Goal: Task Accomplishment & Management: Use online tool/utility

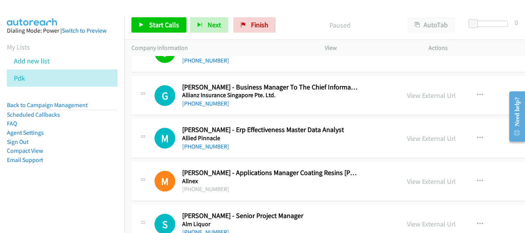
scroll to position [7352, 0]
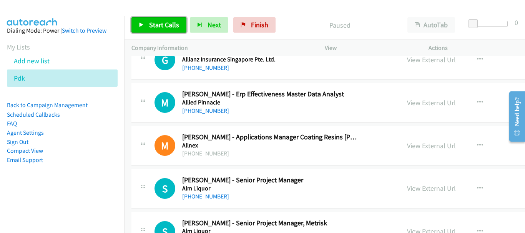
click at [164, 28] on span "Start Calls" at bounding box center [164, 24] width 30 height 9
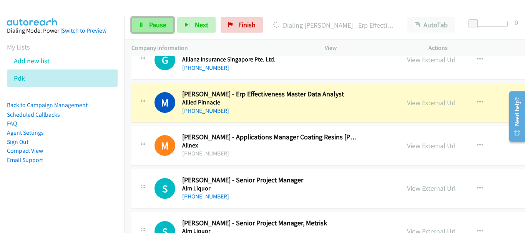
click at [152, 23] on span "Pause" at bounding box center [157, 24] width 17 height 9
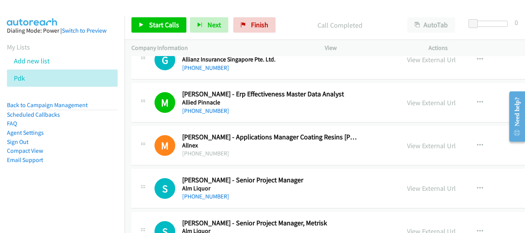
drag, startPoint x: 45, startPoint y: 10, endPoint x: 63, endPoint y: 22, distance: 20.6
click at [45, 10] on img at bounding box center [32, 13] width 58 height 27
click at [73, 10] on div at bounding box center [259, 15] width 518 height 30
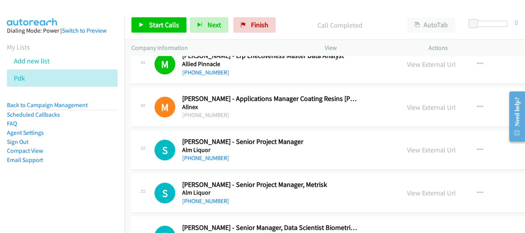
scroll to position [7506, 0]
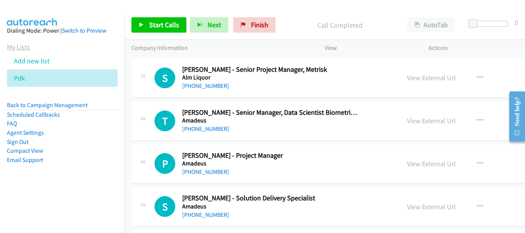
drag, startPoint x: 31, startPoint y: 80, endPoint x: 22, endPoint y: 44, distance: 37.1
click at [30, 80] on icon at bounding box center [29, 78] width 5 height 5
click at [30, 76] on icon at bounding box center [29, 78] width 5 height 5
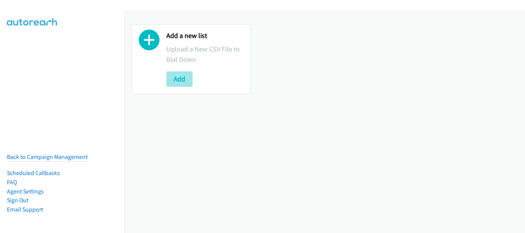
click at [175, 83] on button "Add" at bounding box center [180, 79] width 26 height 15
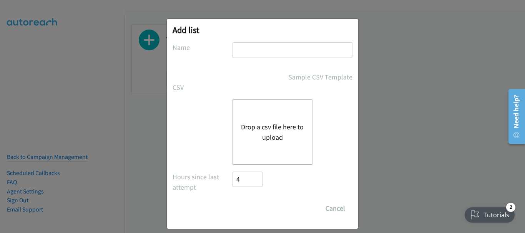
click at [264, 49] on input "text" at bounding box center [293, 50] width 120 height 16
type input "PDK"
click at [265, 130] on button "Drop a csv file here to upload" at bounding box center [272, 132] width 63 height 21
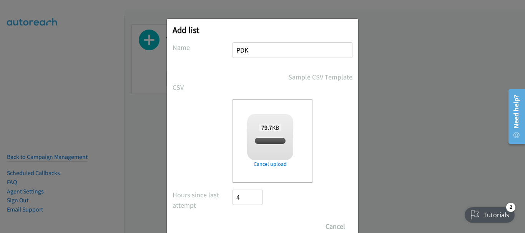
checkbox input "true"
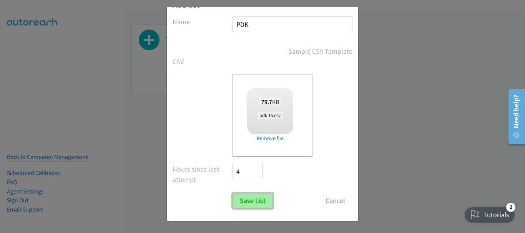
click at [251, 199] on input "Save List" at bounding box center [253, 200] width 40 height 15
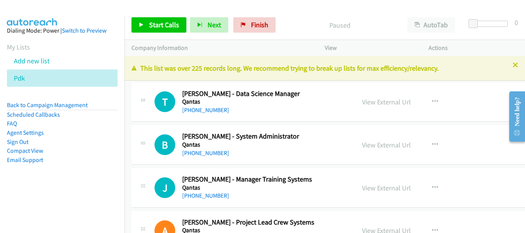
drag, startPoint x: 183, startPoint y: 62, endPoint x: 330, endPoint y: 143, distance: 168.5
click at [183, 61] on div "This list was over 225 records long. We recommend trying to break up lists for …" at bounding box center [325, 68] width 401 height 25
click at [157, 24] on span "Start Calls" at bounding box center [164, 24] width 30 height 9
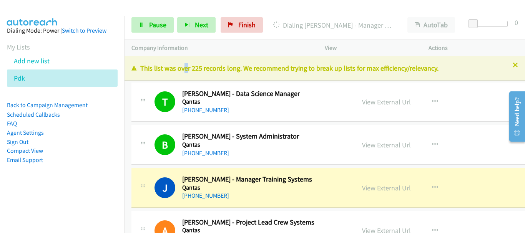
drag, startPoint x: 468, startPoint y: 164, endPoint x: 281, endPoint y: 183, distance: 187.5
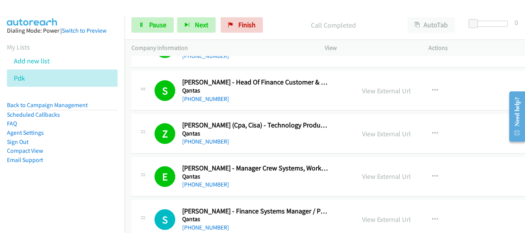
scroll to position [385, 0]
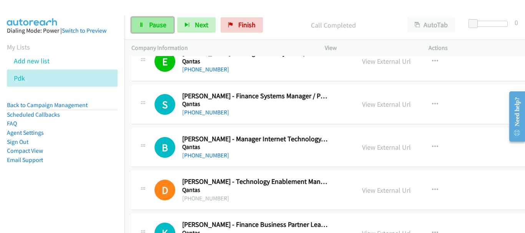
click at [164, 24] on span "Pause" at bounding box center [157, 24] width 17 height 9
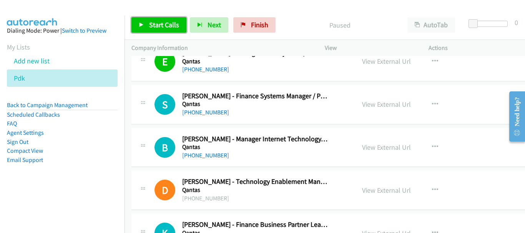
click at [164, 24] on span "Start Calls" at bounding box center [164, 24] width 30 height 9
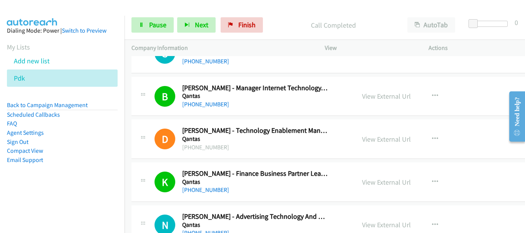
scroll to position [461, 0]
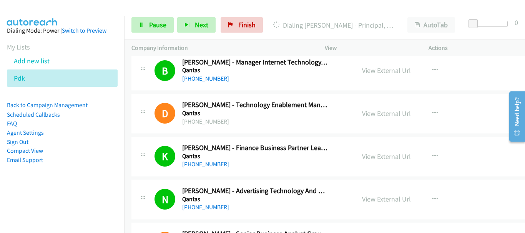
drag, startPoint x: 152, startPoint y: 15, endPoint x: 149, endPoint y: -24, distance: 39.3
click at [149, 0] on html "Start Calls Pause Next Finish Dialing Jean Christophe Gosselin - Principal, Ent…" at bounding box center [262, 18] width 525 height 37
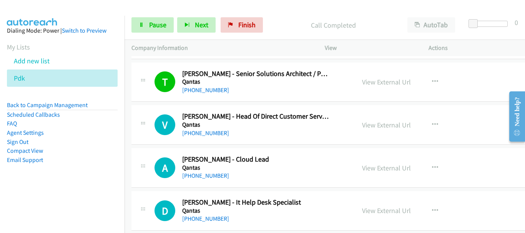
scroll to position [961, 0]
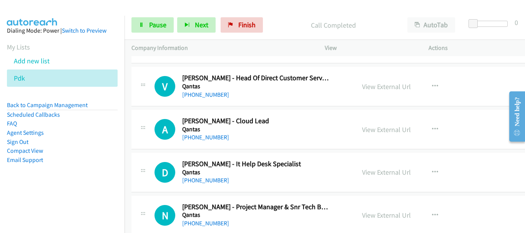
click at [501, 41] on div "Actions" at bounding box center [474, 48] width 104 height 16
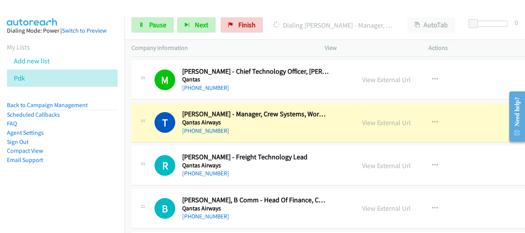
scroll to position [1154, 0]
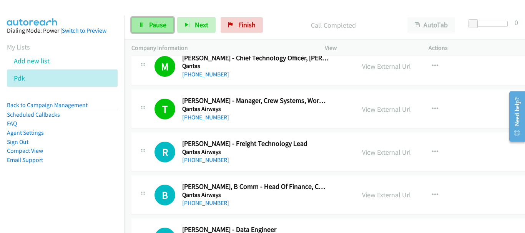
click at [144, 31] on link "Pause" at bounding box center [153, 24] width 42 height 15
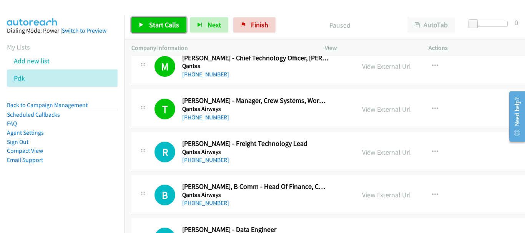
click at [165, 25] on span "Start Calls" at bounding box center [164, 24] width 30 height 9
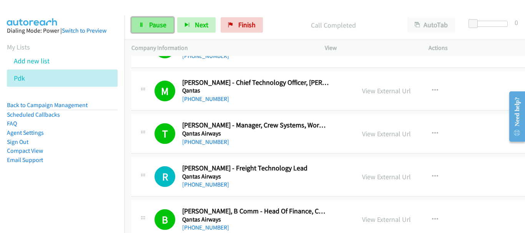
click at [148, 25] on link "Pause" at bounding box center [153, 24] width 42 height 15
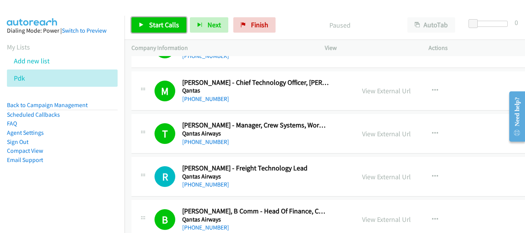
click at [148, 31] on link "Start Calls" at bounding box center [159, 24] width 55 height 15
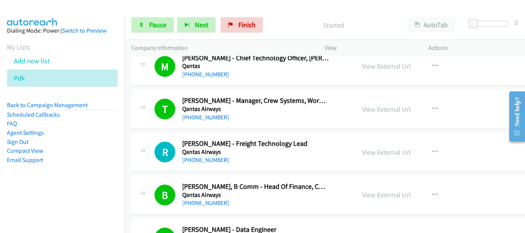
click at [42, 11] on img at bounding box center [32, 13] width 58 height 27
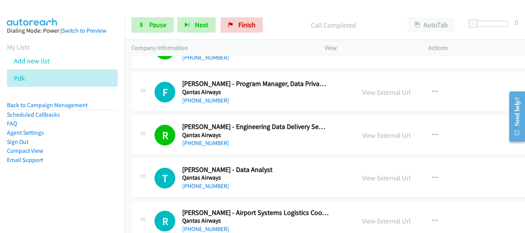
scroll to position [1461, 0]
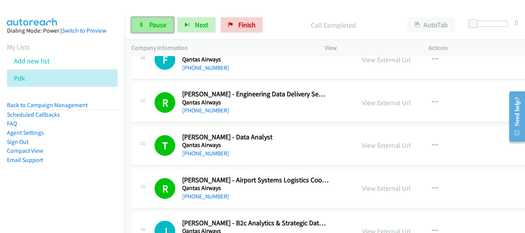
click at [152, 20] on link "Pause" at bounding box center [153, 24] width 42 height 15
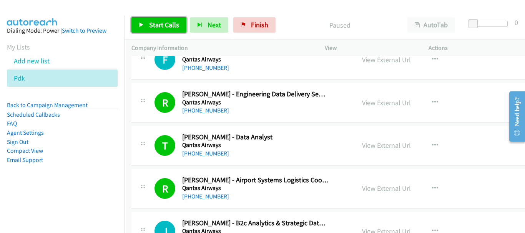
click at [152, 20] on link "Start Calls" at bounding box center [159, 24] width 55 height 15
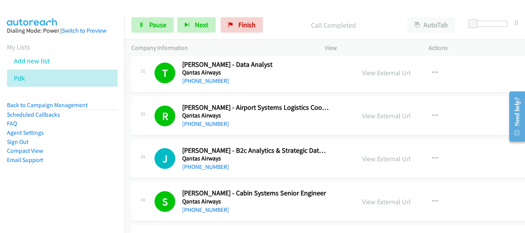
scroll to position [1538, 0]
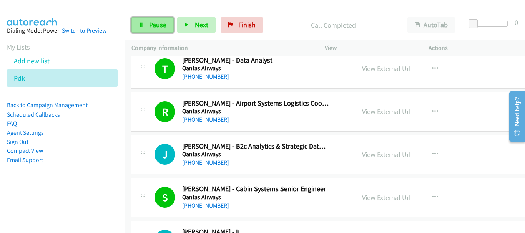
click at [151, 22] on span "Pause" at bounding box center [157, 24] width 17 height 9
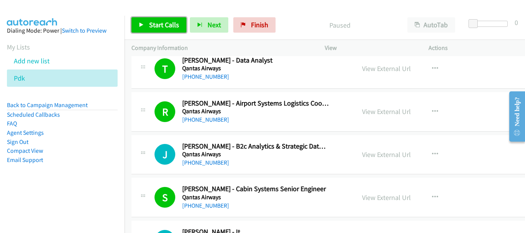
click at [165, 30] on link "Start Calls" at bounding box center [159, 24] width 55 height 15
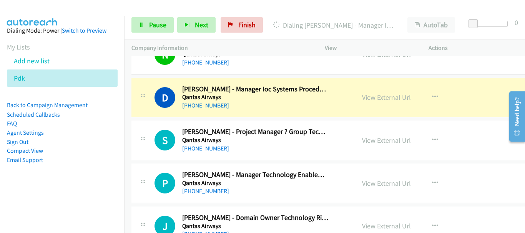
scroll to position [1807, 0]
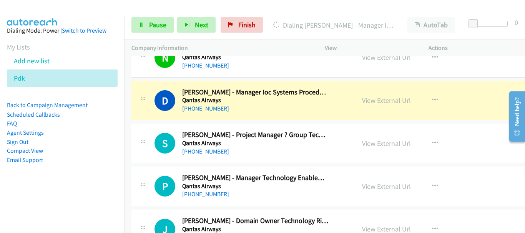
click at [33, 11] on img at bounding box center [32, 13] width 58 height 27
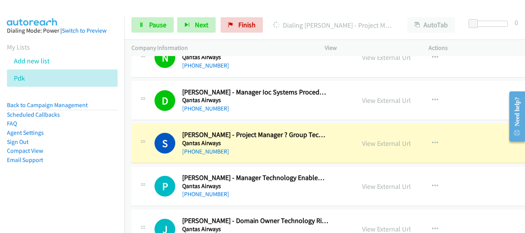
drag, startPoint x: 45, startPoint y: 9, endPoint x: 90, endPoint y: 43, distance: 56.8
click at [45, 9] on img at bounding box center [32, 13] width 58 height 27
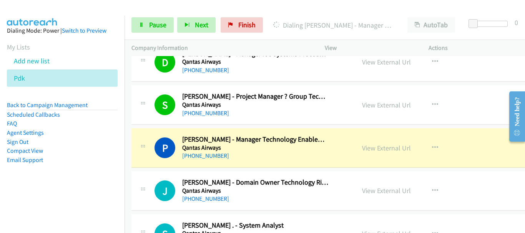
drag, startPoint x: 79, startPoint y: 10, endPoint x: 282, endPoint y: 182, distance: 265.5
click at [79, 10] on div at bounding box center [259, 15] width 518 height 30
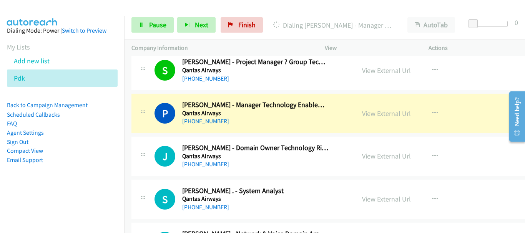
scroll to position [1884, 0]
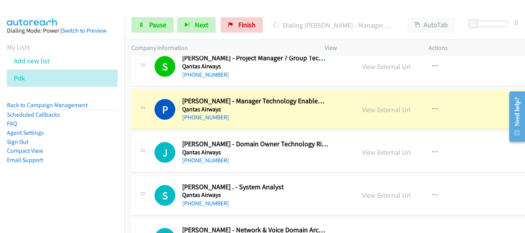
drag, startPoint x: 45, startPoint y: 6, endPoint x: 63, endPoint y: 19, distance: 22.0
click at [45, 6] on img at bounding box center [32, 13] width 58 height 27
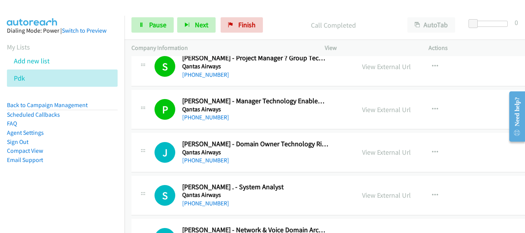
scroll to position [1923, 0]
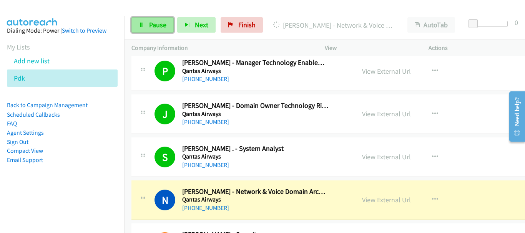
click at [154, 25] on span "Pause" at bounding box center [157, 24] width 17 height 9
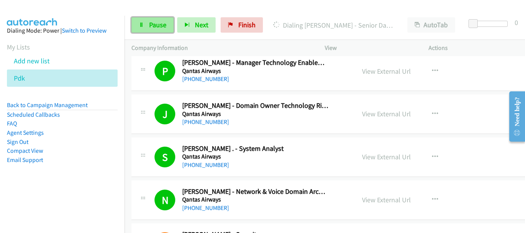
click at [153, 23] on span "Pause" at bounding box center [157, 24] width 17 height 9
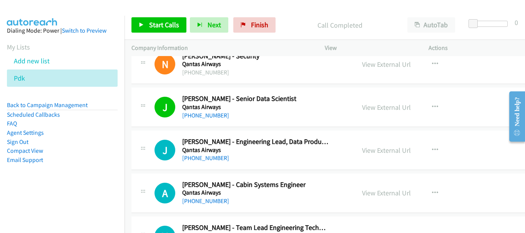
scroll to position [2115, 0]
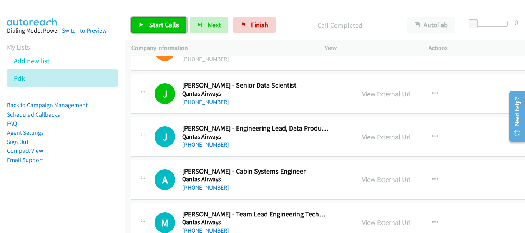
click at [164, 23] on span "Start Calls" at bounding box center [164, 24] width 30 height 9
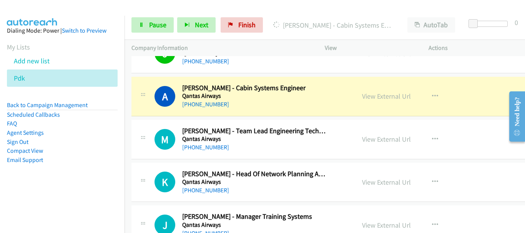
scroll to position [2192, 0]
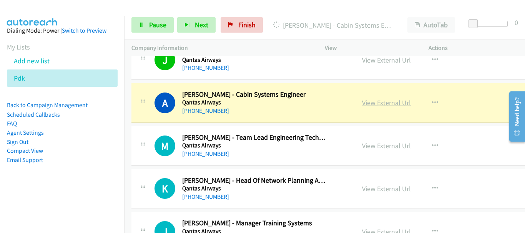
click at [388, 102] on link "View External Url" at bounding box center [386, 102] width 49 height 9
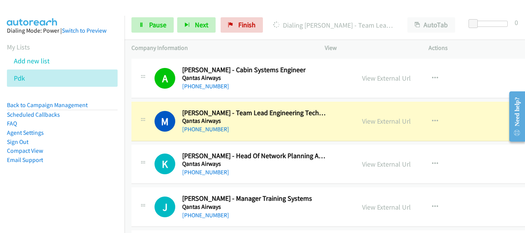
scroll to position [2230, 0]
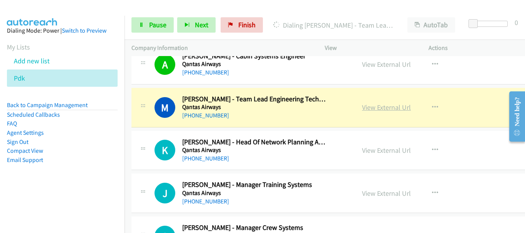
click at [362, 105] on link "View External Url" at bounding box center [386, 107] width 49 height 9
click at [157, 29] on link "Pause" at bounding box center [153, 24] width 42 height 15
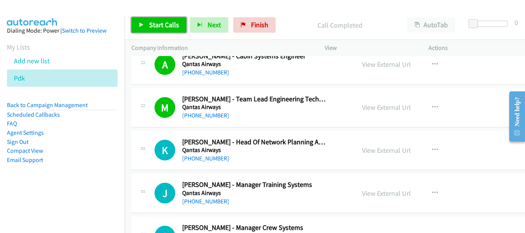
click at [170, 27] on span "Start Calls" at bounding box center [164, 24] width 30 height 9
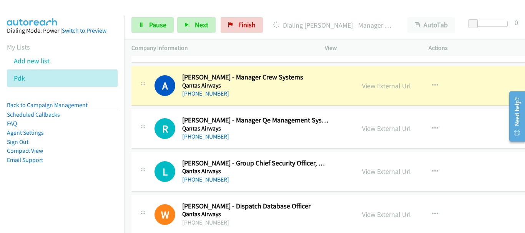
scroll to position [2384, 0]
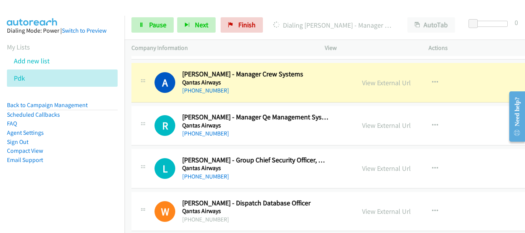
click at [68, 10] on div at bounding box center [259, 15] width 518 height 30
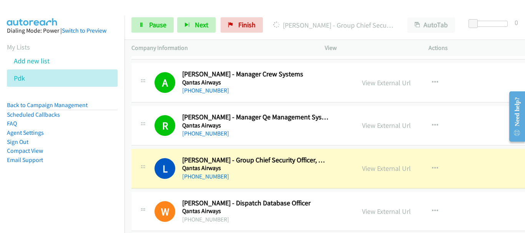
click at [50, 10] on img at bounding box center [32, 13] width 58 height 27
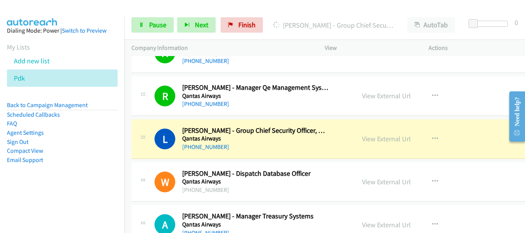
scroll to position [2423, 0]
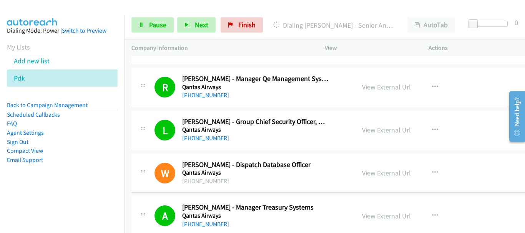
drag, startPoint x: 67, startPoint y: 6, endPoint x: 83, endPoint y: 14, distance: 18.1
click at [66, 6] on div at bounding box center [259, 15] width 518 height 30
click at [3, 10] on div at bounding box center [259, 15] width 518 height 30
click at [55, 14] on img at bounding box center [32, 13] width 58 height 27
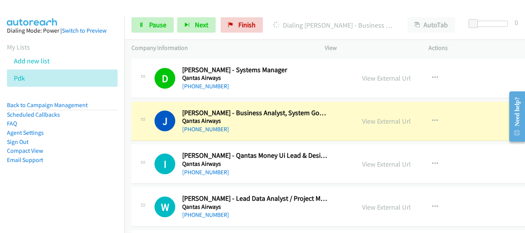
scroll to position [2730, 0]
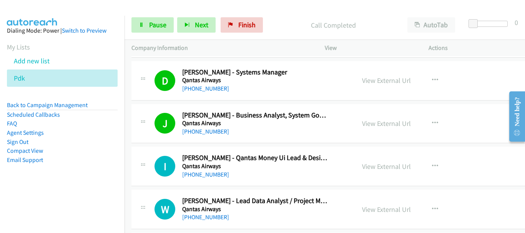
click at [68, 7] on div at bounding box center [259, 15] width 518 height 30
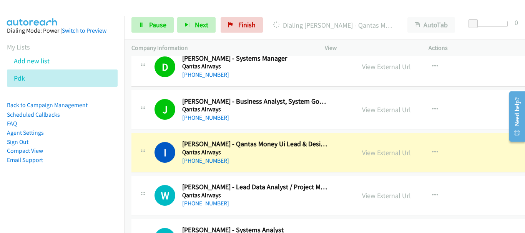
scroll to position [2769, 0]
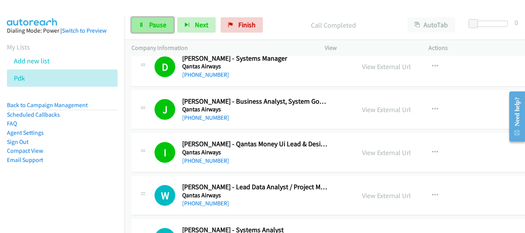
click at [133, 22] on link "Pause" at bounding box center [153, 24] width 42 height 15
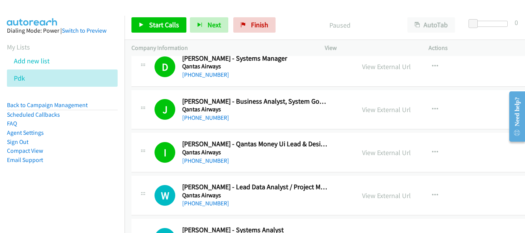
click at [163, 10] on div "Start Calls Pause Next Finish Paused AutoTab AutoTab 0" at bounding box center [325, 25] width 401 height 30
click at [162, 19] on link "Start Calls" at bounding box center [159, 24] width 55 height 15
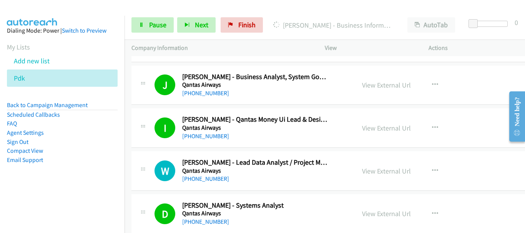
click at [59, 13] on img at bounding box center [32, 13] width 58 height 27
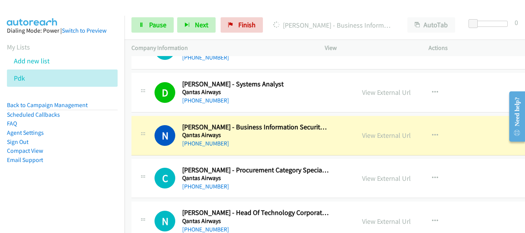
scroll to position [2923, 0]
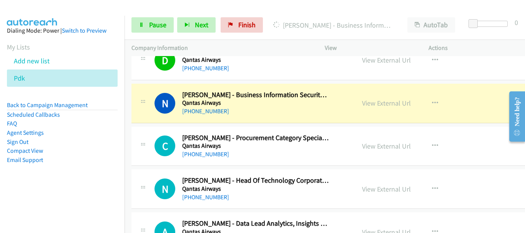
click at [61, 7] on div at bounding box center [259, 15] width 518 height 30
click at [61, 40] on aside "Dialing Mode: Power | Switch to Preview My Lists Add new list Pdk Back to Campa…" at bounding box center [62, 108] width 125 height 184
click at [158, 33] on div "Start Calls Pause Next Finish Dialing Norbert Murzsa - Business Information Sec…" at bounding box center [325, 25] width 401 height 30
click at [157, 25] on span "Pause" at bounding box center [157, 24] width 17 height 9
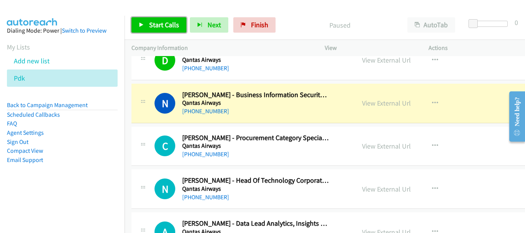
click at [158, 29] on link "Start Calls" at bounding box center [159, 24] width 55 height 15
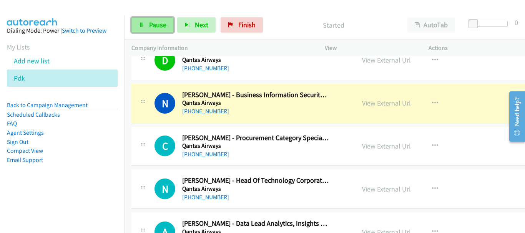
click at [152, 27] on span "Pause" at bounding box center [157, 24] width 17 height 9
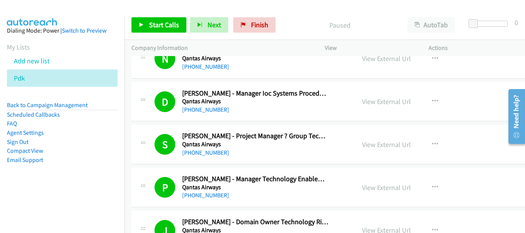
scroll to position [1846, 0]
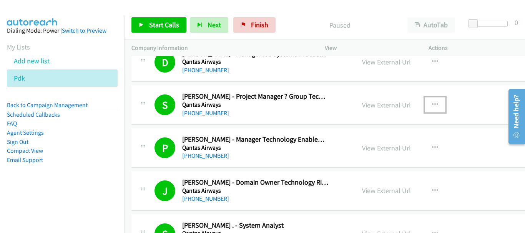
click at [425, 105] on button "button" at bounding box center [435, 104] width 21 height 15
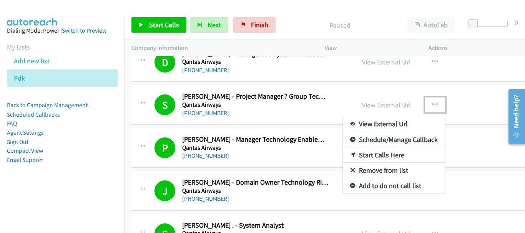
click at [365, 157] on link "Start Calls Here" at bounding box center [394, 155] width 102 height 15
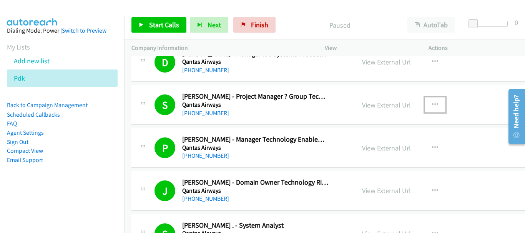
click at [432, 106] on icon "button" at bounding box center [435, 105] width 6 height 6
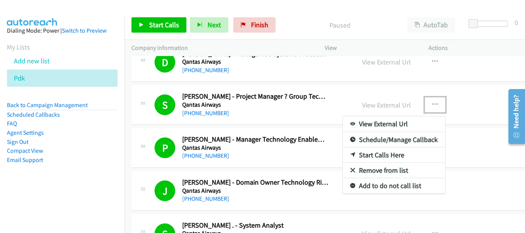
click at [381, 155] on link "Start Calls Here" at bounding box center [394, 155] width 102 height 15
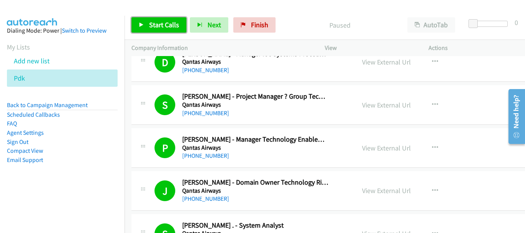
click at [157, 25] on span "Start Calls" at bounding box center [164, 24] width 30 height 9
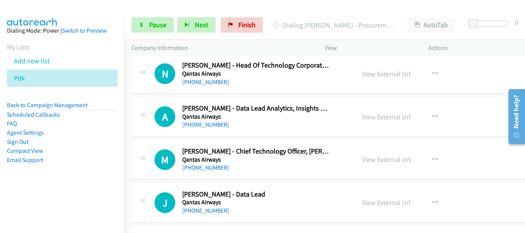
scroll to position [2961, 0]
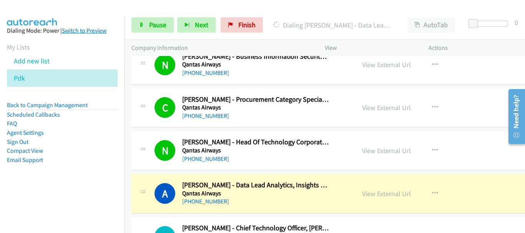
click at [57, 8] on img at bounding box center [32, 13] width 58 height 27
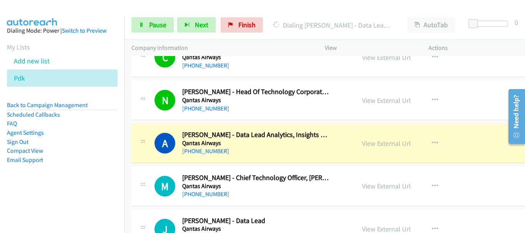
scroll to position [3038, 0]
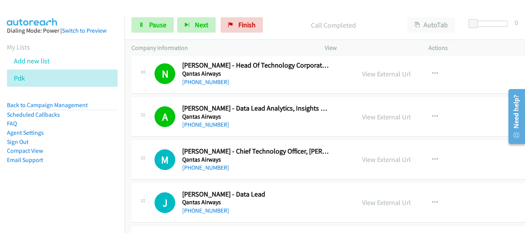
click at [37, 20] on aside "Dialing Mode: Power | Switch to Preview My Lists Add new list Pdk Back to Campa…" at bounding box center [62, 108] width 125 height 184
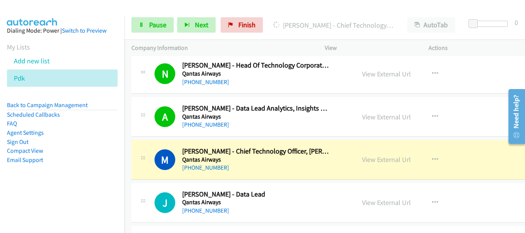
scroll to position [3076, 0]
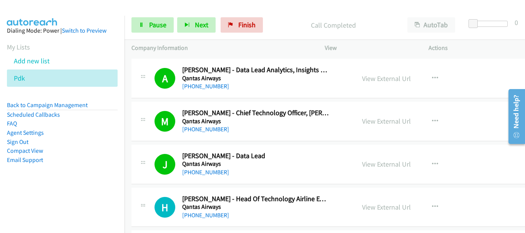
click at [68, 17] on aside "Dialing Mode: Power | Switch to Preview My Lists Add new list Pdk Back to Campa…" at bounding box center [62, 108] width 125 height 184
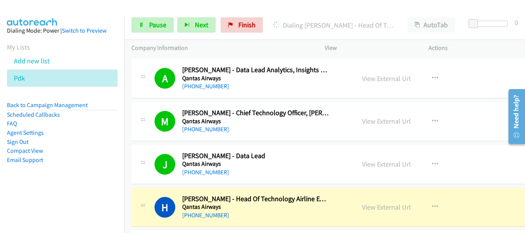
click at [82, 16] on aside "Dialing Mode: Power | Switch to Preview My Lists Add new list Pdk Back to Campa…" at bounding box center [62, 108] width 125 height 184
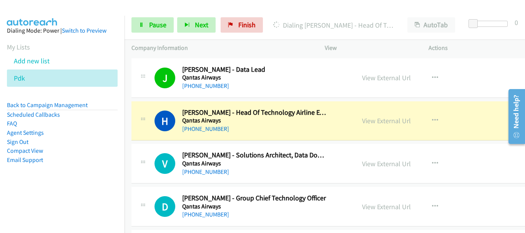
scroll to position [3192, 0]
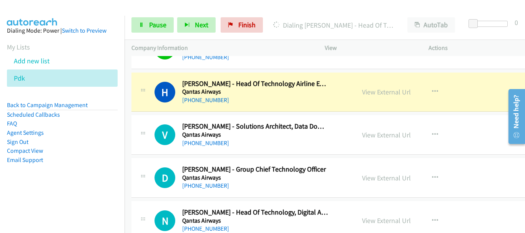
click at [52, 7] on img at bounding box center [32, 13] width 58 height 27
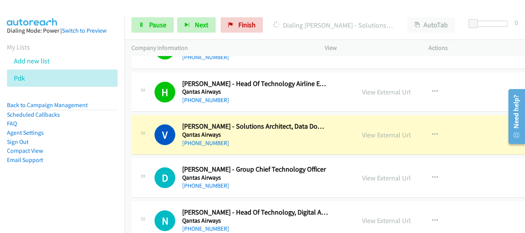
scroll to position [3230, 0]
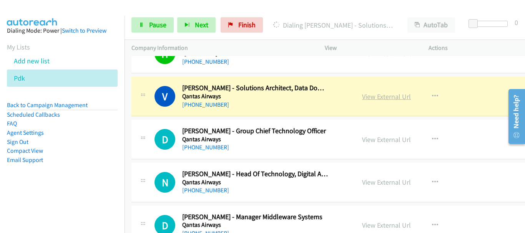
click at [379, 97] on link "View External Url" at bounding box center [386, 96] width 49 height 9
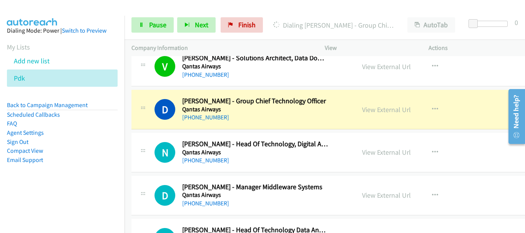
scroll to position [3269, 0]
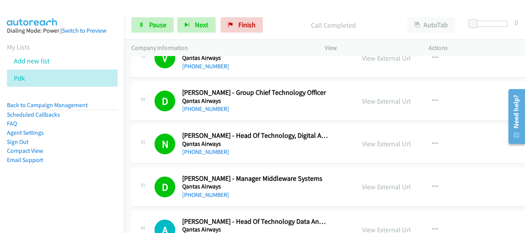
click at [54, 14] on img at bounding box center [32, 13] width 58 height 27
click at [169, 28] on link "Pause" at bounding box center [153, 24] width 42 height 15
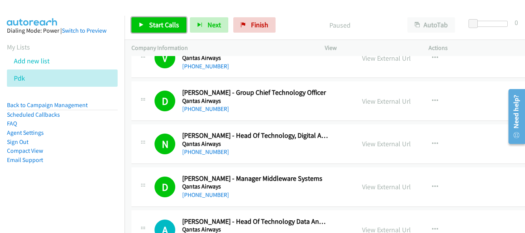
click at [142, 28] on link "Start Calls" at bounding box center [159, 24] width 55 height 15
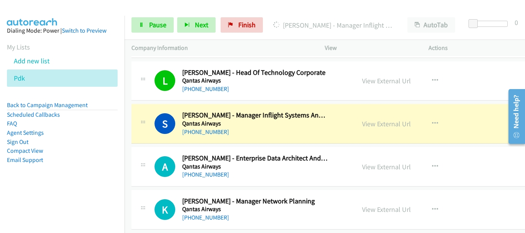
scroll to position [3499, 0]
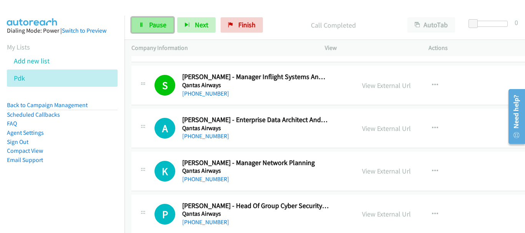
click at [157, 26] on span "Pause" at bounding box center [157, 24] width 17 height 9
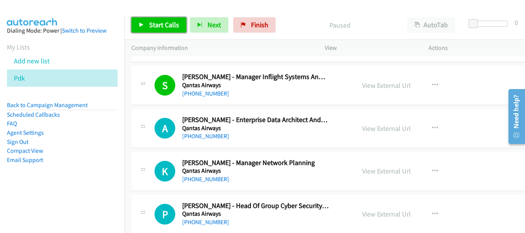
click at [157, 19] on link "Start Calls" at bounding box center [159, 24] width 55 height 15
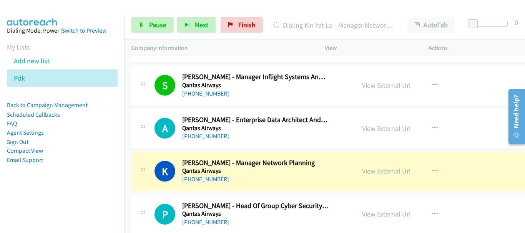
scroll to position [3576, 0]
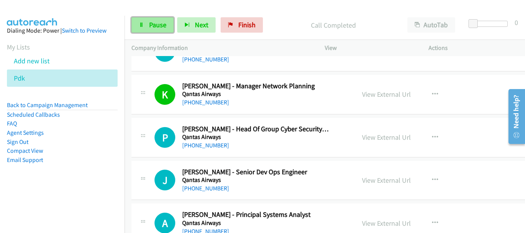
click at [164, 21] on span "Pause" at bounding box center [157, 24] width 17 height 9
click at [141, 29] on link "Pause" at bounding box center [153, 24] width 42 height 15
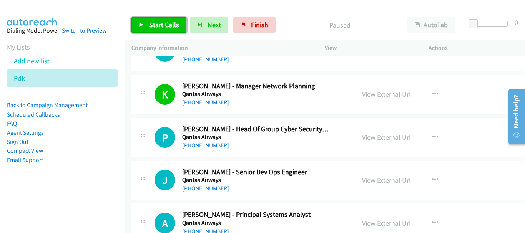
click at [153, 23] on span "Start Calls" at bounding box center [164, 24] width 30 height 9
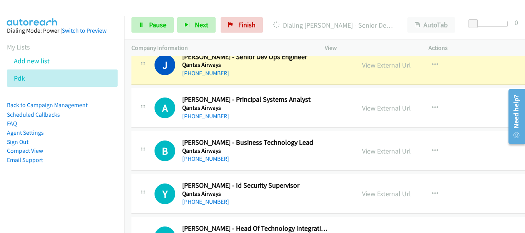
scroll to position [3653, 0]
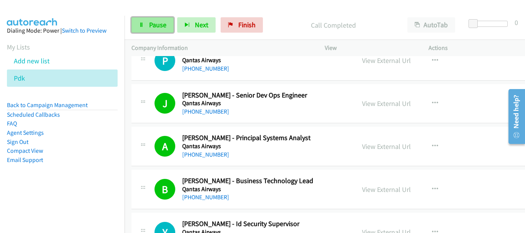
click at [152, 25] on span "Pause" at bounding box center [157, 24] width 17 height 9
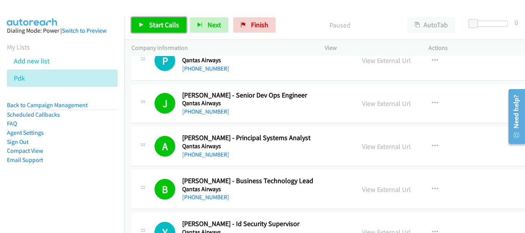
click at [166, 28] on span "Start Calls" at bounding box center [164, 24] width 30 height 9
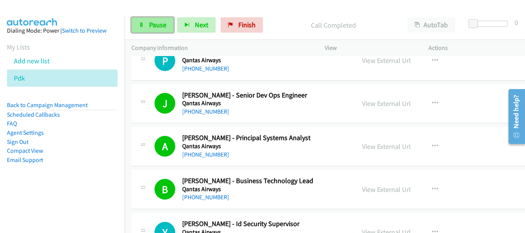
click at [148, 26] on link "Pause" at bounding box center [153, 24] width 42 height 15
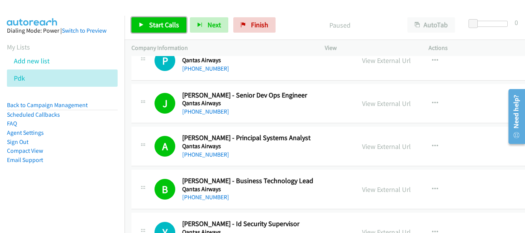
click at [162, 25] on span "Start Calls" at bounding box center [164, 24] width 30 height 9
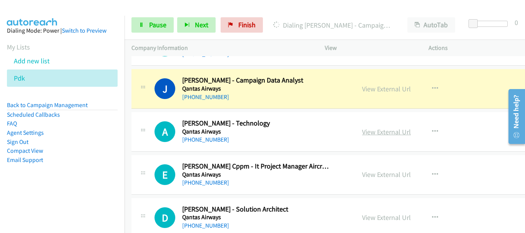
scroll to position [3922, 0]
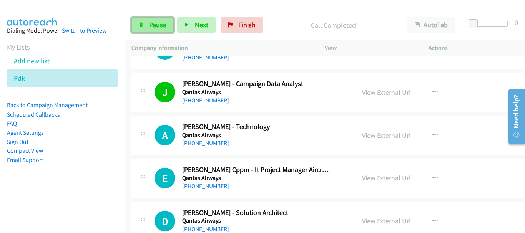
click at [152, 24] on span "Pause" at bounding box center [157, 24] width 17 height 9
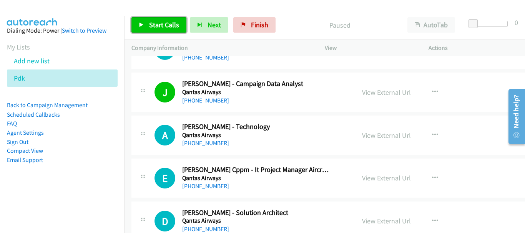
drag, startPoint x: 166, startPoint y: 18, endPoint x: 310, endPoint y: 92, distance: 161.0
click at [167, 18] on link "Start Calls" at bounding box center [159, 24] width 55 height 15
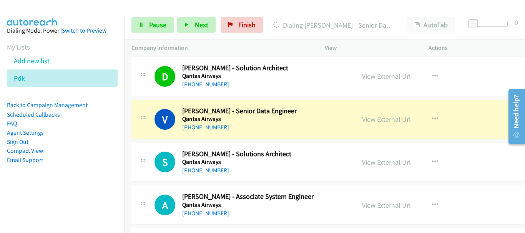
scroll to position [4076, 0]
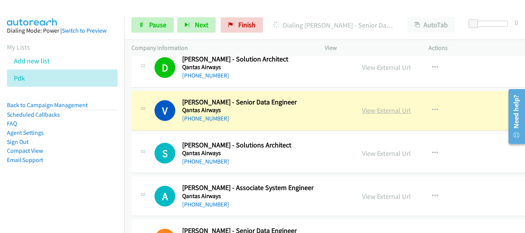
click at [367, 111] on link "View External Url" at bounding box center [386, 110] width 49 height 9
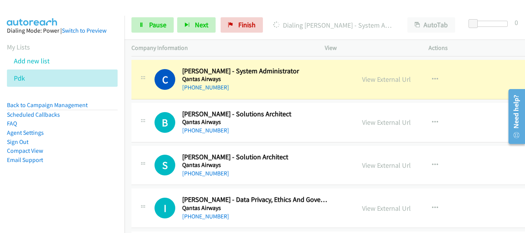
scroll to position [4307, 0]
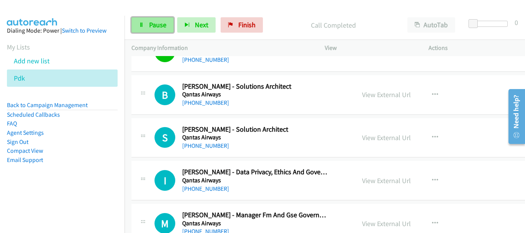
click at [139, 29] on link "Pause" at bounding box center [153, 24] width 42 height 15
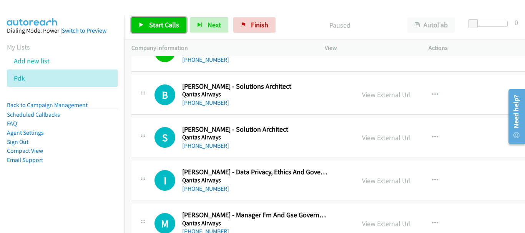
click at [164, 26] on span "Start Calls" at bounding box center [164, 24] width 30 height 9
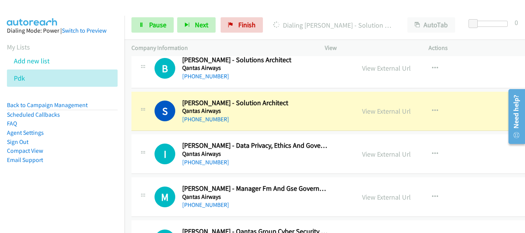
scroll to position [4345, 0]
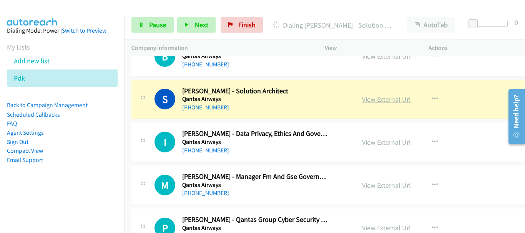
click at [362, 99] on link "View External Url" at bounding box center [386, 99] width 49 height 9
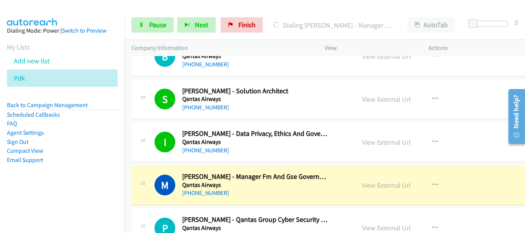
scroll to position [4384, 0]
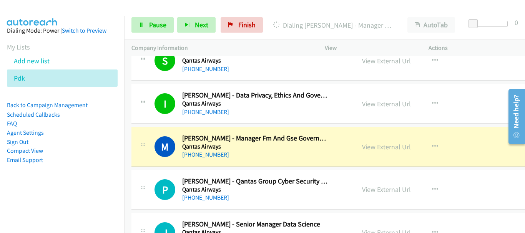
click at [345, 63] on div "S Callback Scheduled Sebastien Traverso - Solution Architect Qantas Airways Aus…" at bounding box center [244, 60] width 224 height 25
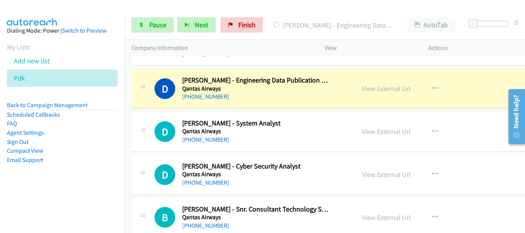
scroll to position [4730, 0]
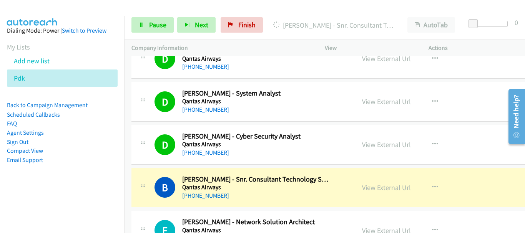
click at [75, 6] on div at bounding box center [259, 15] width 518 height 30
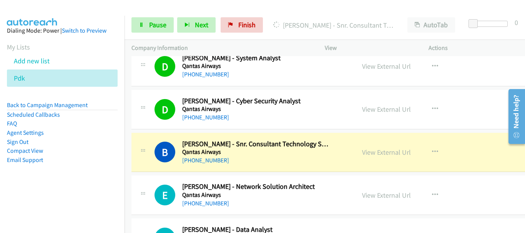
scroll to position [4807, 0]
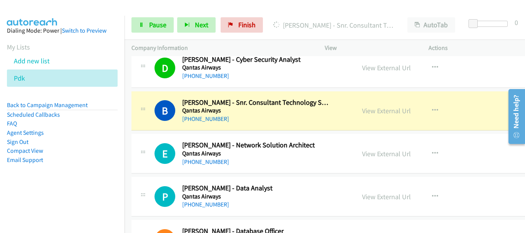
click at [362, 106] on div "View External Url" at bounding box center [386, 111] width 49 height 10
drag, startPoint x: 361, startPoint y: 109, endPoint x: 340, endPoint y: 118, distance: 22.6
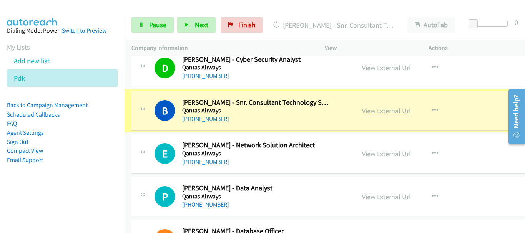
click at [386, 113] on link "View External Url" at bounding box center [386, 111] width 49 height 9
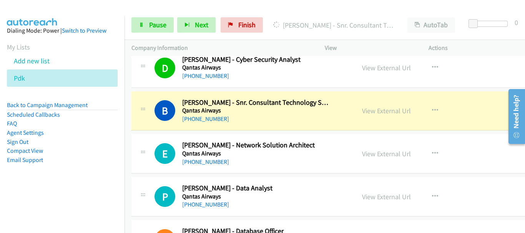
click at [156, 17] on div "Start Calls Pause Next Finish Dialing Basheer E. - Snr. Consultant Technology S…" at bounding box center [325, 25] width 401 height 30
click at [156, 22] on span "Pause" at bounding box center [157, 24] width 17 height 9
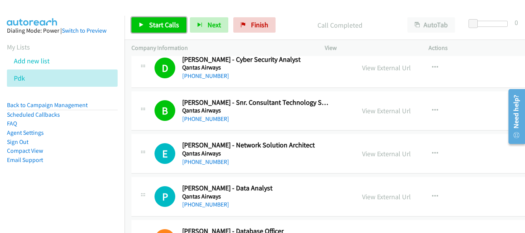
click at [156, 22] on span "Start Calls" at bounding box center [164, 24] width 30 height 9
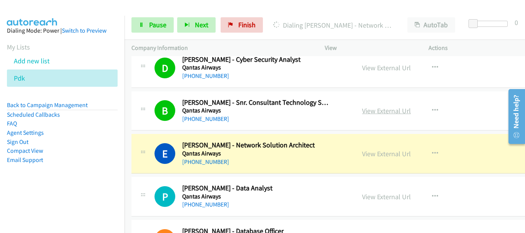
click at [380, 112] on link "View External Url" at bounding box center [386, 111] width 49 height 9
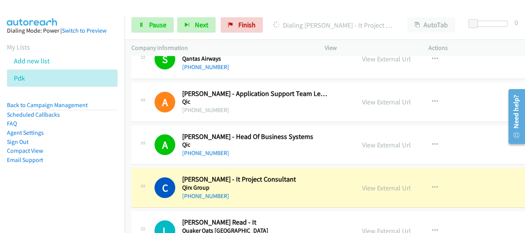
scroll to position [5576, 0]
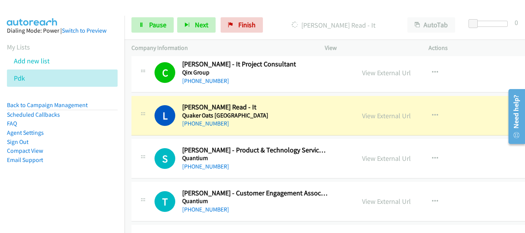
click at [68, 8] on div at bounding box center [259, 15] width 518 height 30
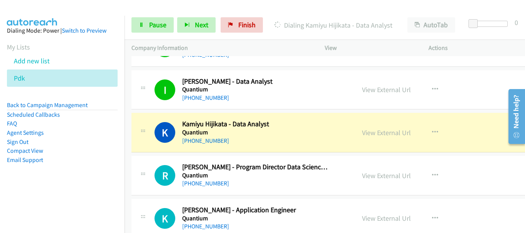
scroll to position [5960, 0]
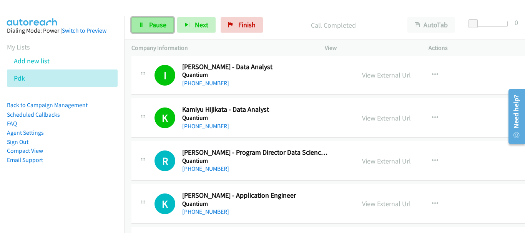
click at [169, 28] on link "Pause" at bounding box center [153, 24] width 42 height 15
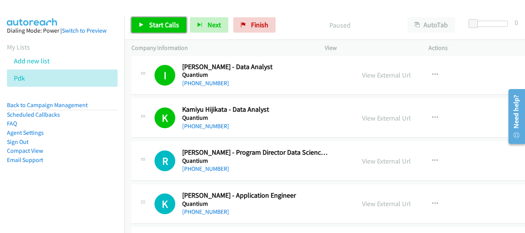
click at [168, 28] on span "Start Calls" at bounding box center [164, 24] width 30 height 9
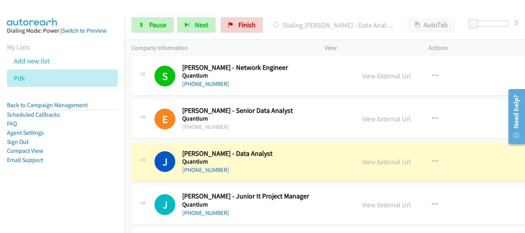
scroll to position [6191, 0]
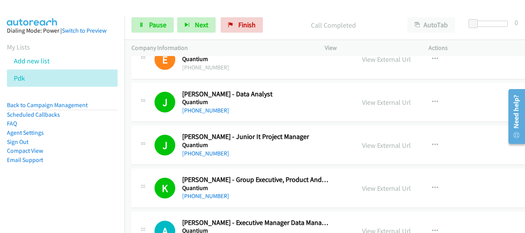
drag, startPoint x: 66, startPoint y: 7, endPoint x: 80, endPoint y: 17, distance: 17.2
click at [66, 7] on div at bounding box center [259, 15] width 518 height 30
click at [154, 23] on span "Pause" at bounding box center [157, 24] width 17 height 9
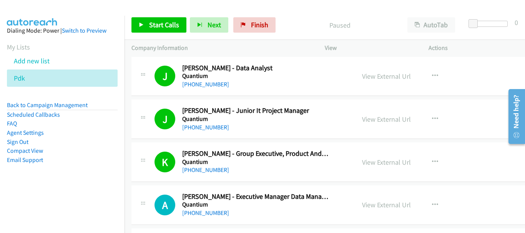
scroll to position [6230, 0]
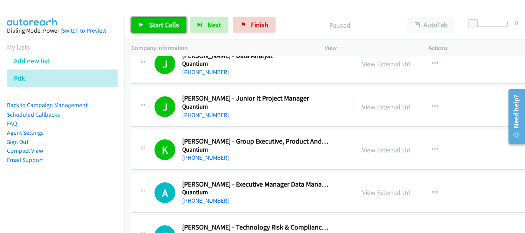
click at [168, 27] on span "Start Calls" at bounding box center [164, 24] width 30 height 9
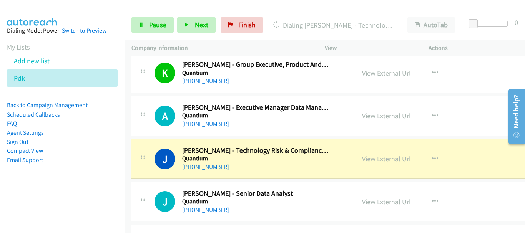
scroll to position [6345, 0]
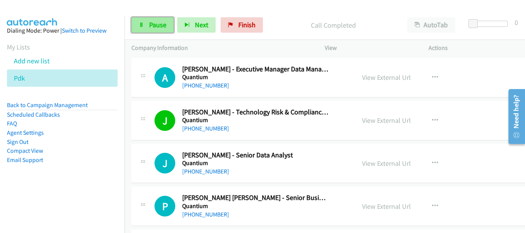
click at [150, 25] on span "Pause" at bounding box center [157, 24] width 17 height 9
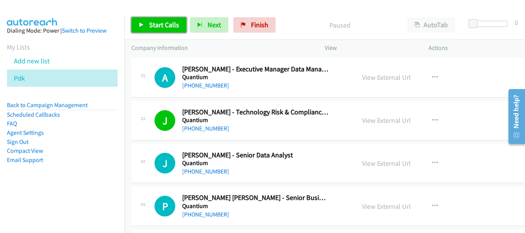
click at [159, 21] on span "Start Calls" at bounding box center [164, 24] width 30 height 9
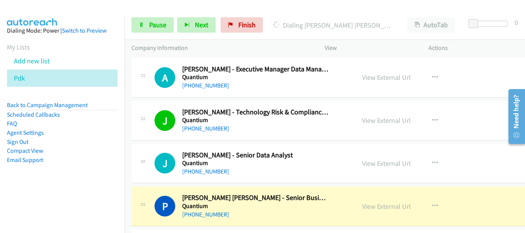
click at [66, 20] on aside "Dialing Mode: Power | Switch to Preview My Lists Add new list Pdk Back to Campa…" at bounding box center [62, 108] width 125 height 184
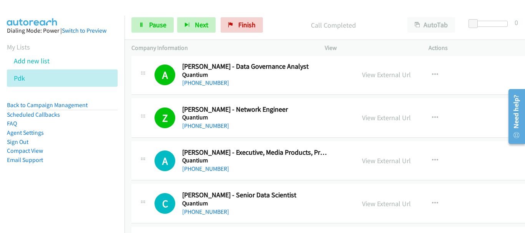
scroll to position [6576, 0]
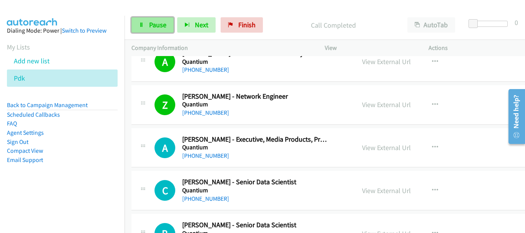
click at [149, 26] on span "Pause" at bounding box center [157, 24] width 17 height 9
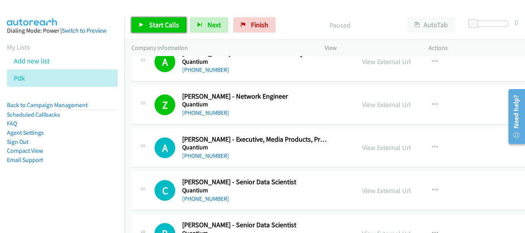
click at [150, 26] on span "Start Calls" at bounding box center [164, 24] width 30 height 9
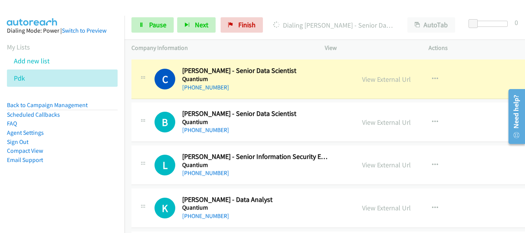
scroll to position [6691, 0]
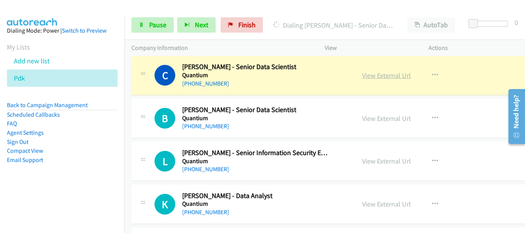
click at [378, 77] on link "View External Url" at bounding box center [386, 75] width 49 height 9
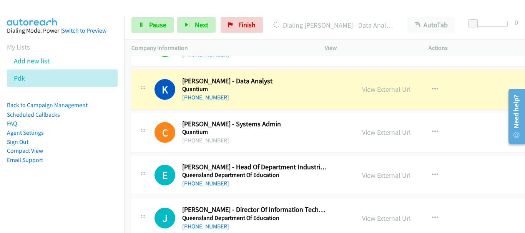
scroll to position [6806, 0]
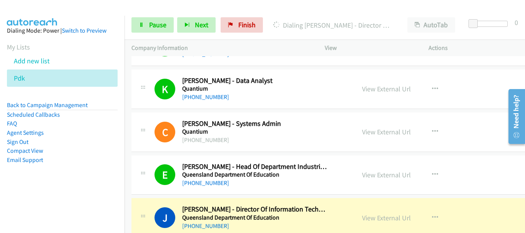
drag, startPoint x: 486, startPoint y: 133, endPoint x: 485, endPoint y: 137, distance: 4.4
click at [486, 133] on div "C Callback Scheduled Chris West - Systems Admin Quantium Australia/Sydney +61 3…" at bounding box center [342, 133] width 420 height 40
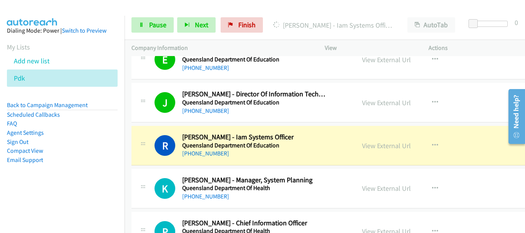
scroll to position [6960, 0]
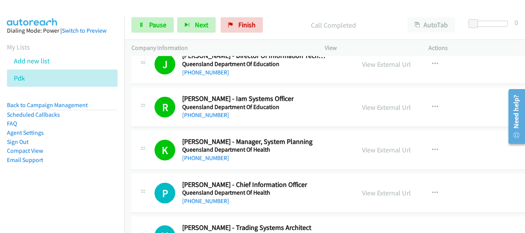
drag, startPoint x: 51, startPoint y: 7, endPoint x: 149, endPoint y: 71, distance: 117.2
click at [51, 7] on img at bounding box center [32, 13] width 58 height 27
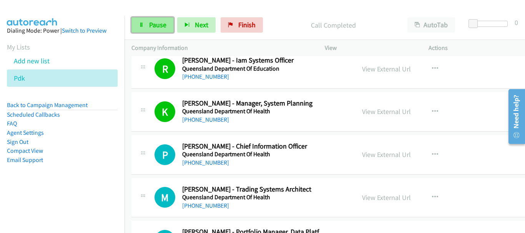
click at [159, 30] on link "Pause" at bounding box center [153, 24] width 42 height 15
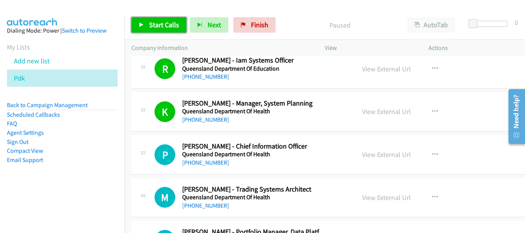
click at [159, 30] on link "Start Calls" at bounding box center [159, 24] width 55 height 15
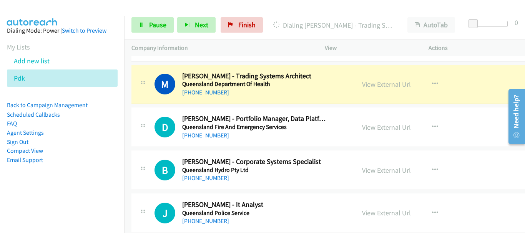
scroll to position [7153, 0]
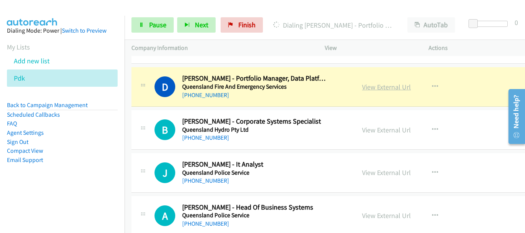
click at [385, 90] on link "View External Url" at bounding box center [386, 87] width 49 height 9
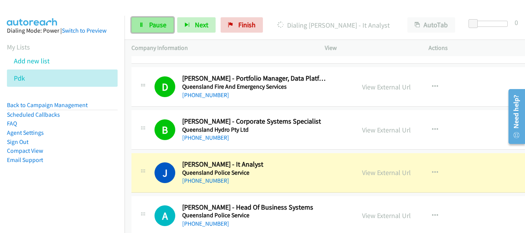
click at [154, 27] on span "Pause" at bounding box center [157, 24] width 17 height 9
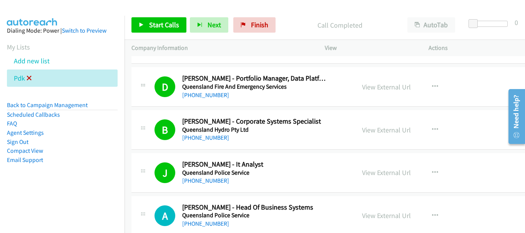
click at [29, 78] on icon at bounding box center [29, 78] width 5 height 5
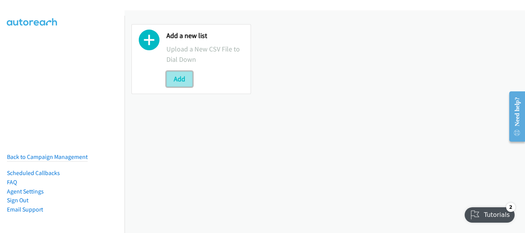
click at [177, 80] on button "Add" at bounding box center [180, 79] width 26 height 15
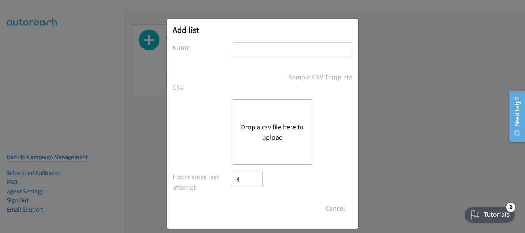
drag, startPoint x: 265, startPoint y: 45, endPoint x: 267, endPoint y: 52, distance: 7.3
click at [265, 45] on input "text" at bounding box center [293, 50] width 120 height 16
type input "PDK"
click at [252, 129] on button "Drop a csv file here to upload" at bounding box center [272, 132] width 63 height 21
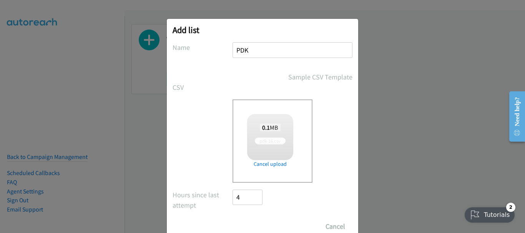
scroll to position [26, 0]
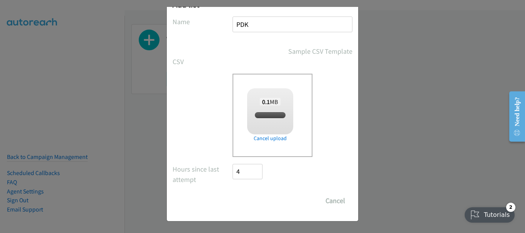
checkbox input "true"
click at [243, 208] on input "Save List" at bounding box center [253, 200] width 40 height 15
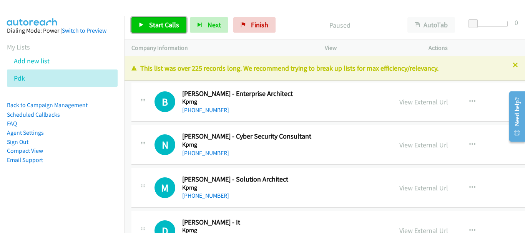
click at [150, 21] on span "Start Calls" at bounding box center [164, 24] width 30 height 9
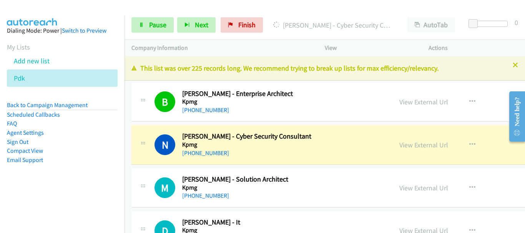
click at [79, 15] on div at bounding box center [259, 15] width 518 height 30
click at [139, 28] on link "Pause" at bounding box center [153, 24] width 42 height 15
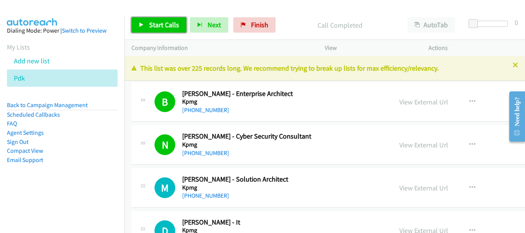
click at [160, 27] on span "Start Calls" at bounding box center [164, 24] width 30 height 9
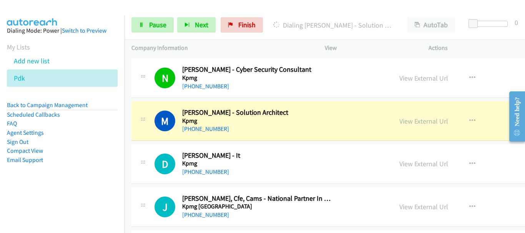
scroll to position [77, 0]
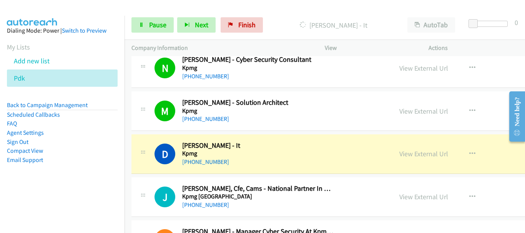
click at [54, 11] on img at bounding box center [32, 13] width 58 height 27
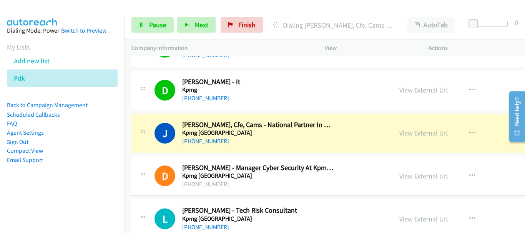
scroll to position [154, 0]
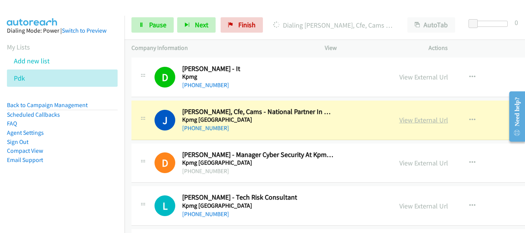
click at [400, 119] on link "View External Url" at bounding box center [424, 120] width 49 height 9
click at [159, 24] on span "Pause" at bounding box center [157, 24] width 17 height 9
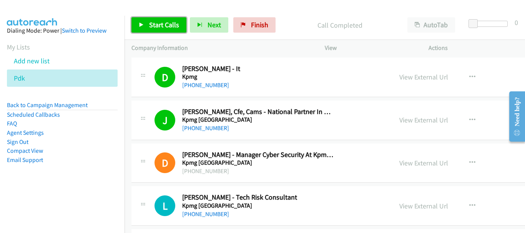
click at [156, 31] on link "Start Calls" at bounding box center [159, 24] width 55 height 15
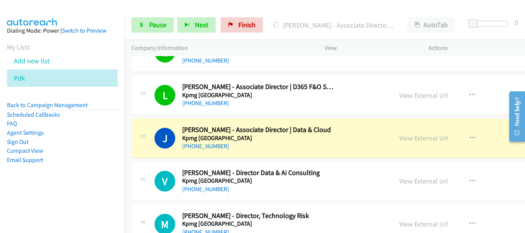
scroll to position [346, 0]
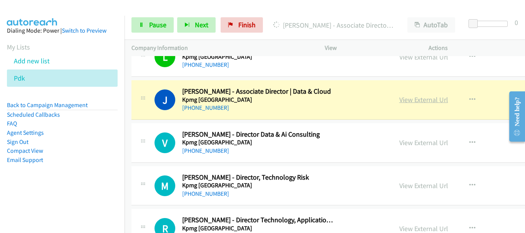
click at [400, 99] on link "View External Url" at bounding box center [424, 99] width 49 height 9
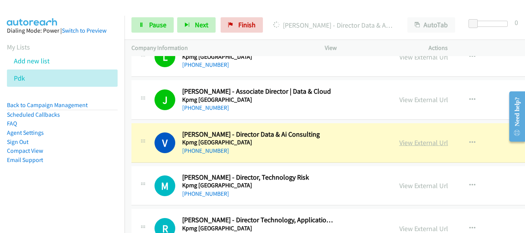
click at [400, 143] on link "View External Url" at bounding box center [424, 142] width 49 height 9
click at [159, 28] on span "Pause" at bounding box center [157, 24] width 17 height 9
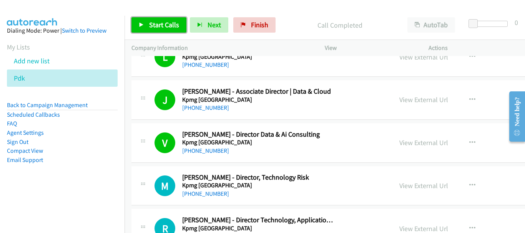
click at [147, 25] on link "Start Calls" at bounding box center [159, 24] width 55 height 15
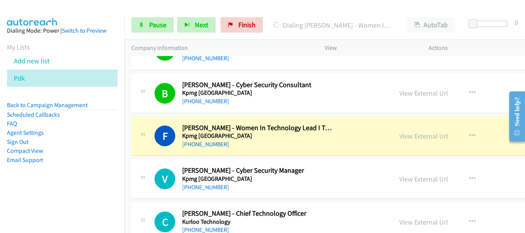
scroll to position [692, 0]
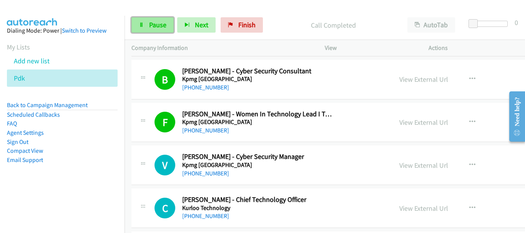
click at [156, 24] on span "Pause" at bounding box center [157, 24] width 17 height 9
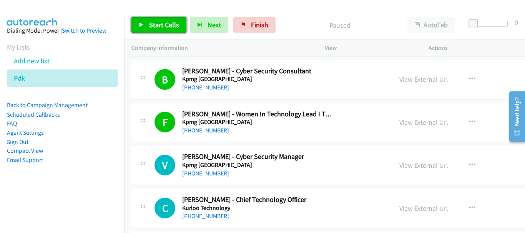
click at [156, 24] on span "Start Calls" at bounding box center [164, 24] width 30 height 9
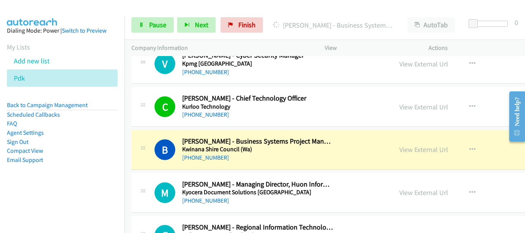
scroll to position [808, 0]
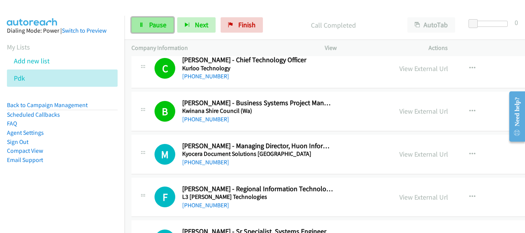
click at [148, 29] on link "Pause" at bounding box center [153, 24] width 42 height 15
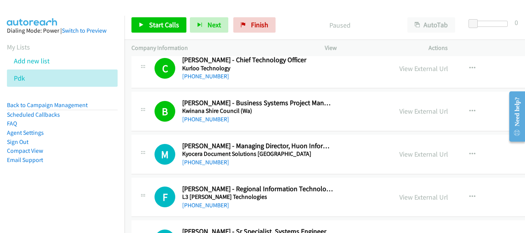
click at [165, 54] on div "Company Information" at bounding box center [221, 48] width 193 height 16
click at [173, 25] on span "Start Calls" at bounding box center [164, 24] width 30 height 9
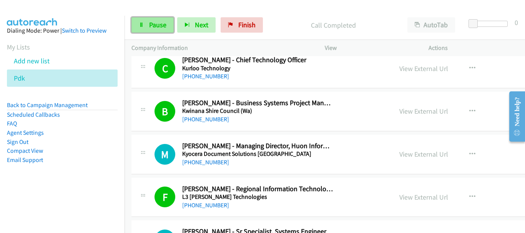
click at [158, 23] on span "Pause" at bounding box center [157, 24] width 17 height 9
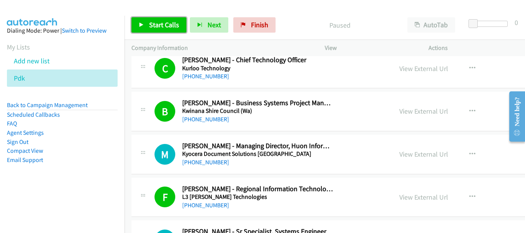
click at [172, 24] on span "Start Calls" at bounding box center [164, 24] width 30 height 9
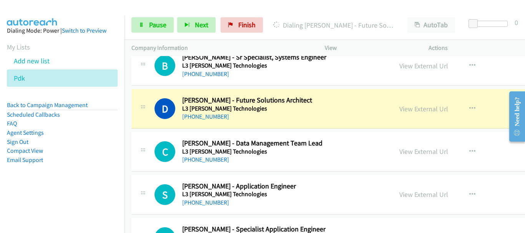
scroll to position [1000, 0]
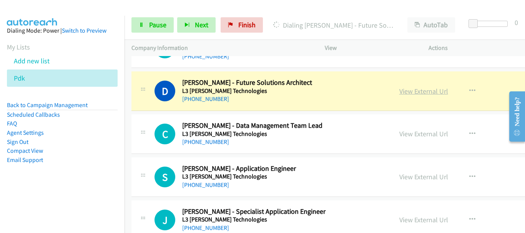
click at [400, 91] on link "View External Url" at bounding box center [424, 91] width 49 height 9
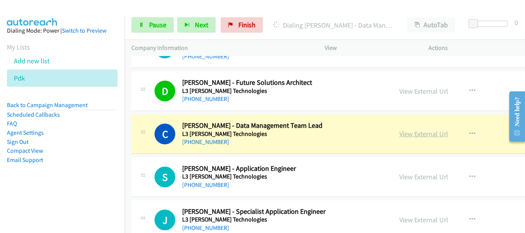
click at [400, 136] on link "View External Url" at bounding box center [424, 134] width 49 height 9
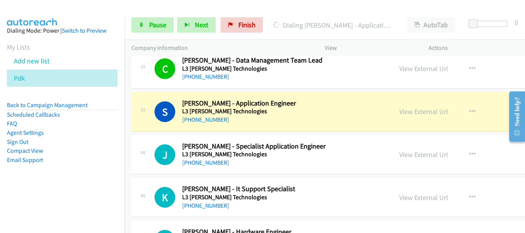
scroll to position [1077, 0]
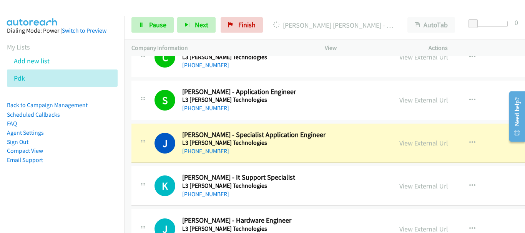
click at [403, 143] on link "View External Url" at bounding box center [424, 143] width 49 height 9
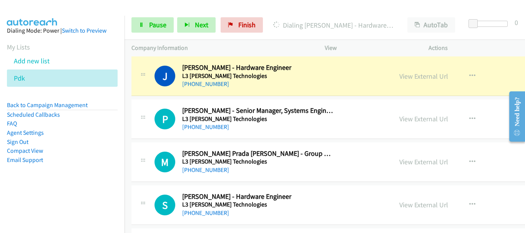
scroll to position [1231, 0]
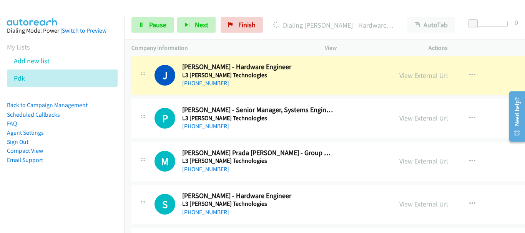
click at [43, 13] on img at bounding box center [32, 13] width 58 height 27
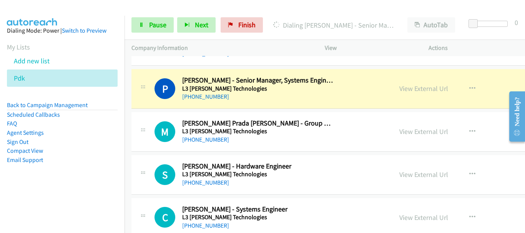
scroll to position [1269, 0]
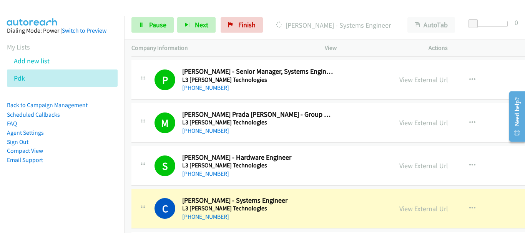
drag, startPoint x: 68, startPoint y: 15, endPoint x: 98, endPoint y: 44, distance: 41.3
click at [68, 15] on div at bounding box center [259, 15] width 518 height 30
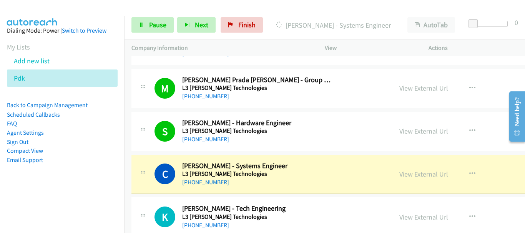
scroll to position [1346, 0]
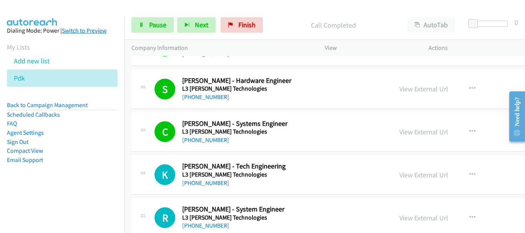
drag, startPoint x: 64, startPoint y: 10, endPoint x: 90, endPoint y: 32, distance: 33.5
click at [64, 10] on div at bounding box center [259, 15] width 518 height 30
click at [49, 10] on img at bounding box center [32, 13] width 58 height 27
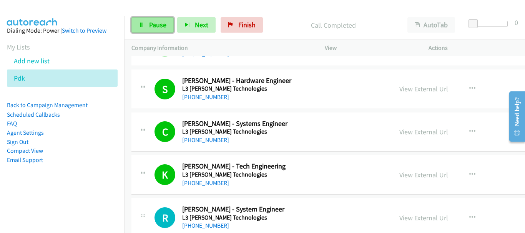
click at [161, 23] on span "Pause" at bounding box center [157, 24] width 17 height 9
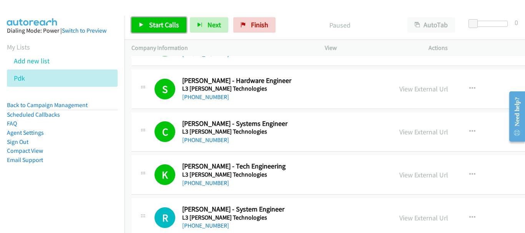
click at [169, 28] on span "Start Calls" at bounding box center [164, 24] width 30 height 9
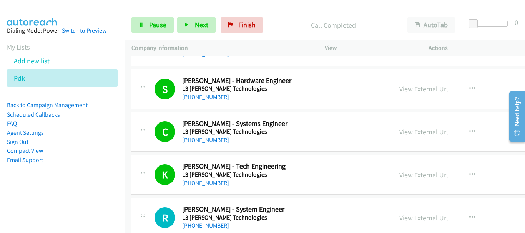
click at [62, 12] on div at bounding box center [259, 15] width 518 height 30
click at [168, 22] on link "Pause" at bounding box center [153, 24] width 42 height 15
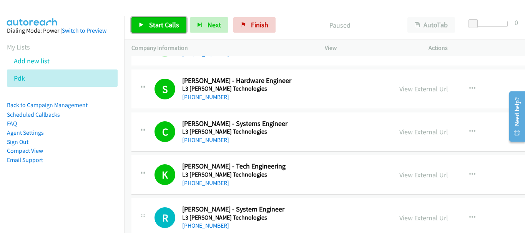
drag, startPoint x: 158, startPoint y: 21, endPoint x: 164, endPoint y: 32, distance: 12.9
click at [158, 21] on span "Start Calls" at bounding box center [164, 24] width 30 height 9
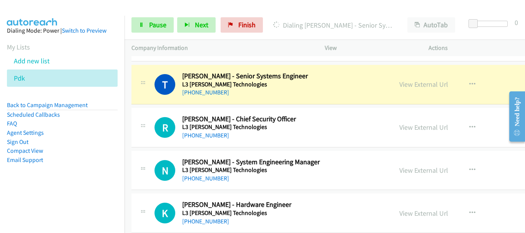
scroll to position [1730, 0]
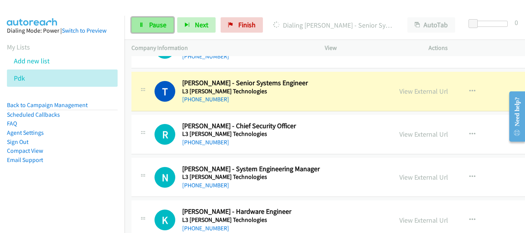
click at [169, 24] on link "Pause" at bounding box center [153, 24] width 42 height 15
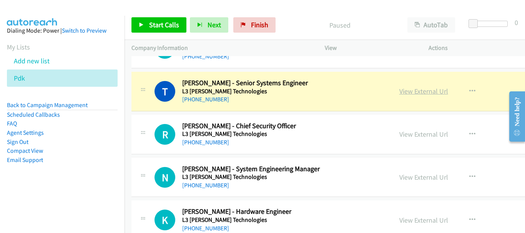
click at [400, 90] on link "View External Url" at bounding box center [424, 91] width 49 height 9
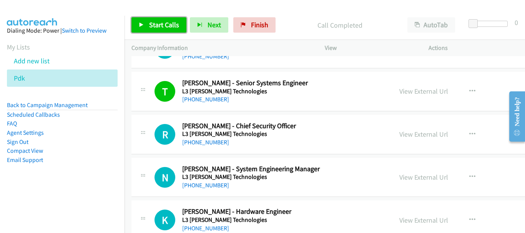
click at [158, 21] on span "Start Calls" at bounding box center [164, 24] width 30 height 9
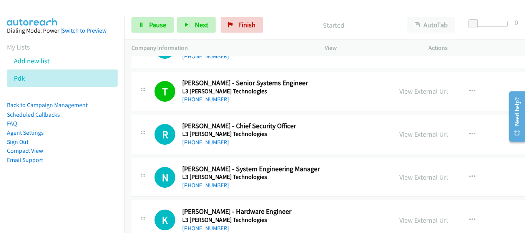
scroll to position [1769, 0]
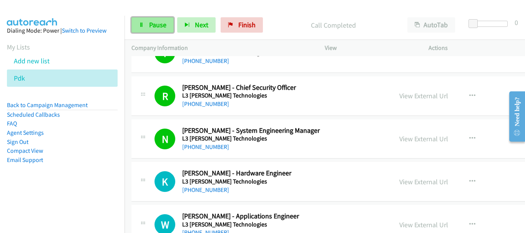
click at [165, 28] on link "Pause" at bounding box center [153, 24] width 42 height 15
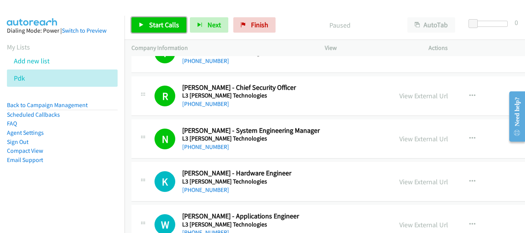
click at [175, 25] on span "Start Calls" at bounding box center [164, 24] width 30 height 9
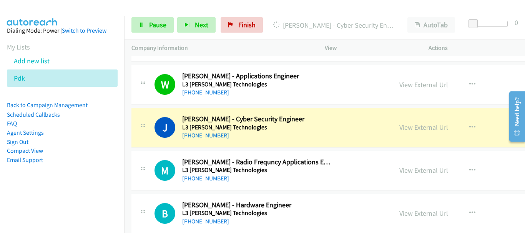
scroll to position [1923, 0]
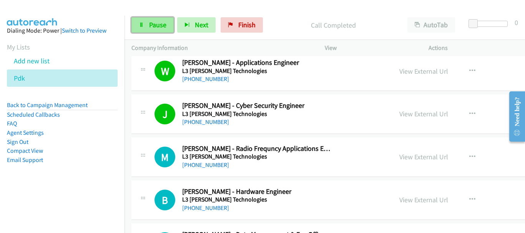
click at [163, 23] on span "Pause" at bounding box center [157, 24] width 17 height 9
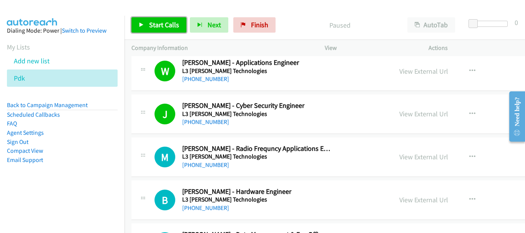
click at [163, 24] on span "Start Calls" at bounding box center [164, 24] width 30 height 9
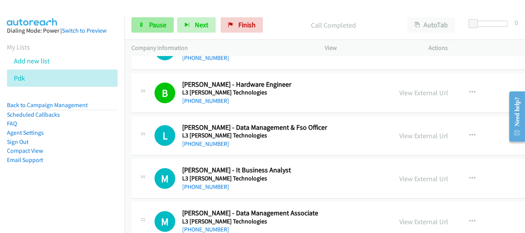
scroll to position [2038, 0]
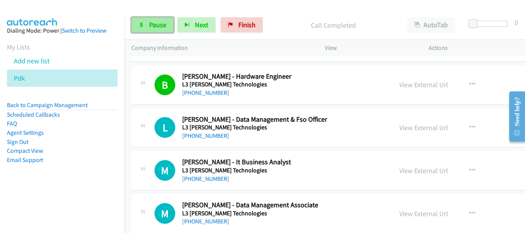
click at [146, 30] on link "Pause" at bounding box center [153, 24] width 42 height 15
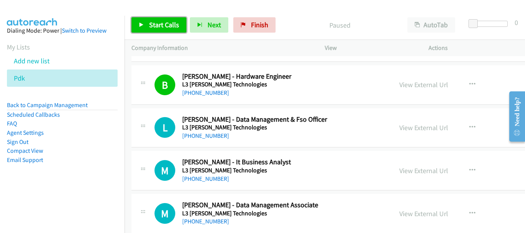
click at [153, 23] on span "Start Calls" at bounding box center [164, 24] width 30 height 9
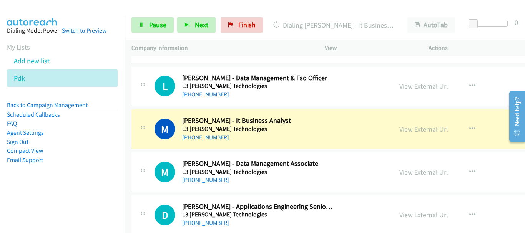
scroll to position [2115, 0]
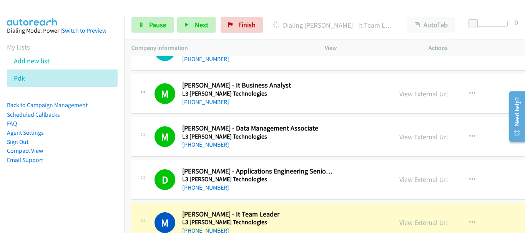
click at [487, 98] on div "M Callback Scheduled [PERSON_NAME] - It Business Analyst L3 [PERSON_NAME] Techn…" at bounding box center [379, 94] width 494 height 40
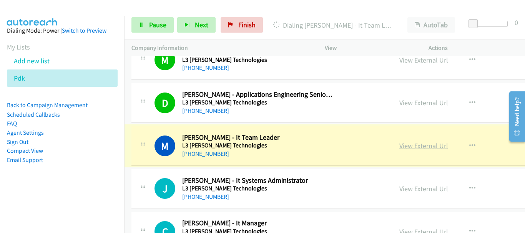
click at [400, 147] on link "View External Url" at bounding box center [424, 146] width 49 height 9
click at [164, 31] on link "Pause" at bounding box center [153, 24] width 42 height 15
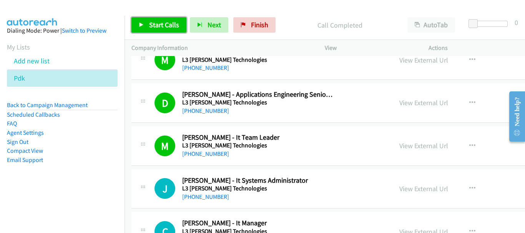
click at [162, 32] on link "Start Calls" at bounding box center [159, 24] width 55 height 15
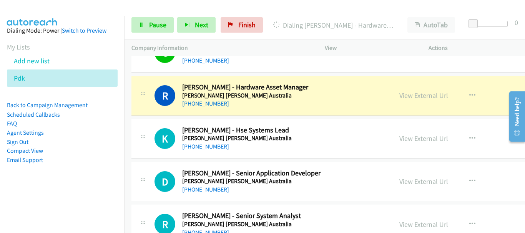
scroll to position [2423, 0]
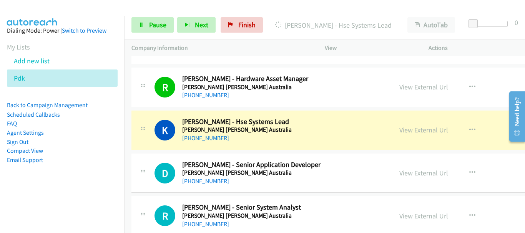
click at [400, 130] on link "View External Url" at bounding box center [424, 130] width 49 height 9
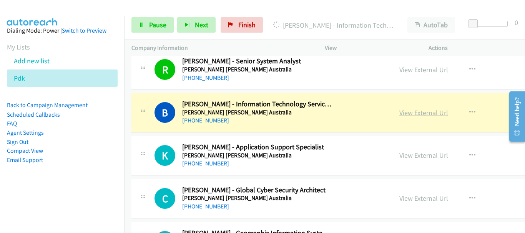
scroll to position [2576, 0]
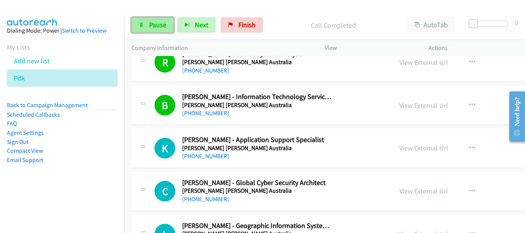
click at [144, 28] on link "Pause" at bounding box center [153, 24] width 42 height 15
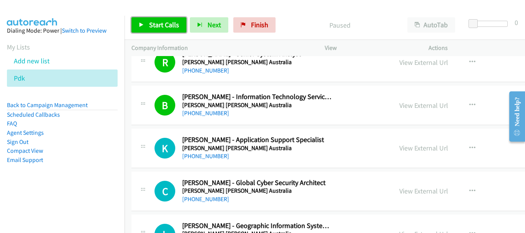
click at [156, 23] on span "Start Calls" at bounding box center [164, 24] width 30 height 9
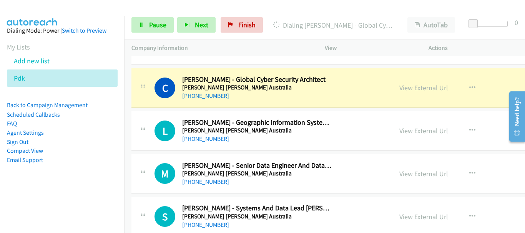
scroll to position [2692, 0]
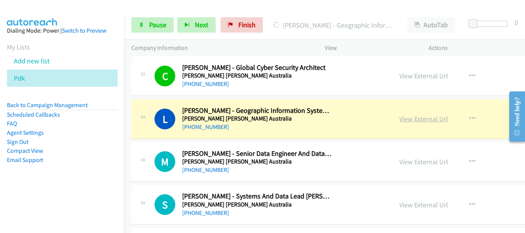
click at [400, 118] on link "View External Url" at bounding box center [424, 119] width 49 height 9
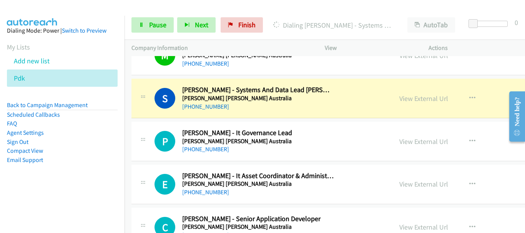
scroll to position [2807, 0]
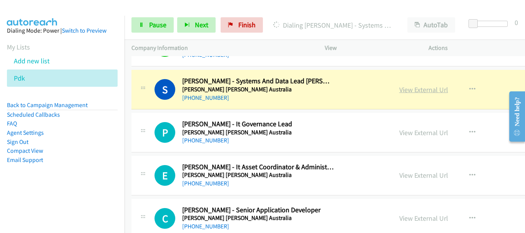
click at [400, 92] on link "View External Url" at bounding box center [424, 89] width 49 height 9
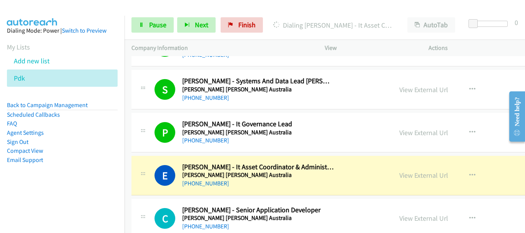
click at [490, 126] on div "P Callback Scheduled [PERSON_NAME] - It Governance Lead [PERSON_NAME] [PERSON_N…" at bounding box center [379, 133] width 494 height 40
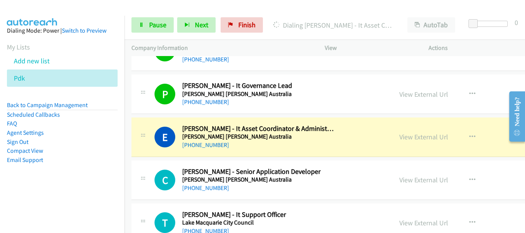
scroll to position [2884, 0]
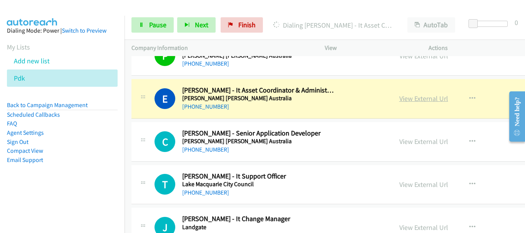
click at [400, 100] on link "View External Url" at bounding box center [424, 98] width 49 height 9
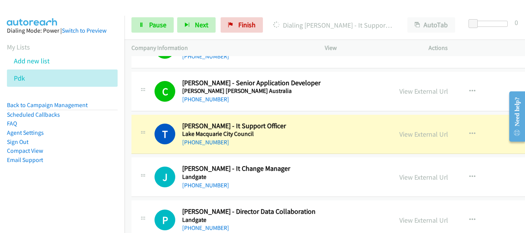
scroll to position [2961, 0]
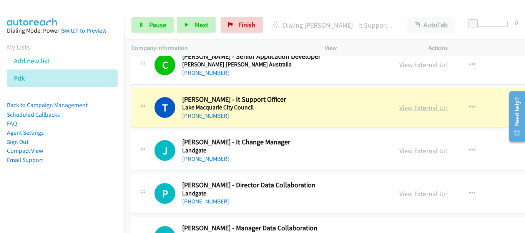
click at [400, 111] on link "View External Url" at bounding box center [424, 107] width 49 height 9
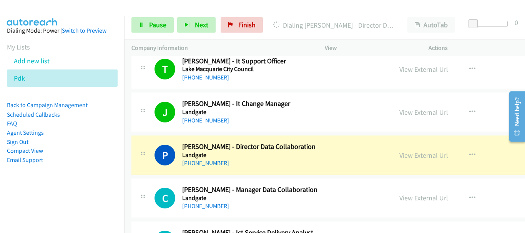
scroll to position [3038, 0]
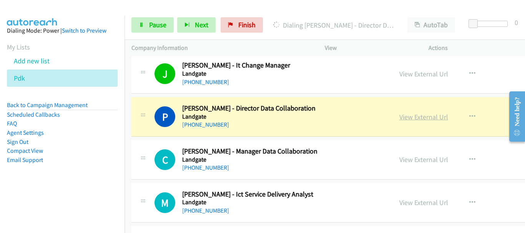
click at [400, 118] on link "View External Url" at bounding box center [424, 117] width 49 height 9
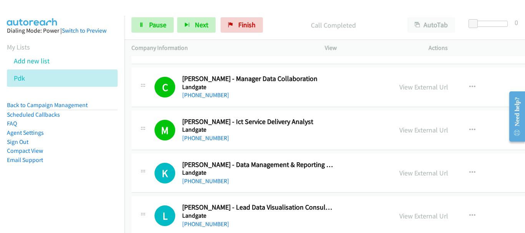
scroll to position [3192, 0]
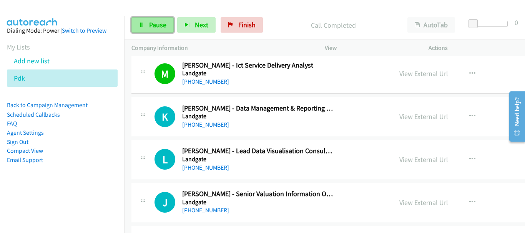
click at [147, 28] on link "Pause" at bounding box center [153, 24] width 42 height 15
